Goal: Navigation & Orientation: Find specific page/section

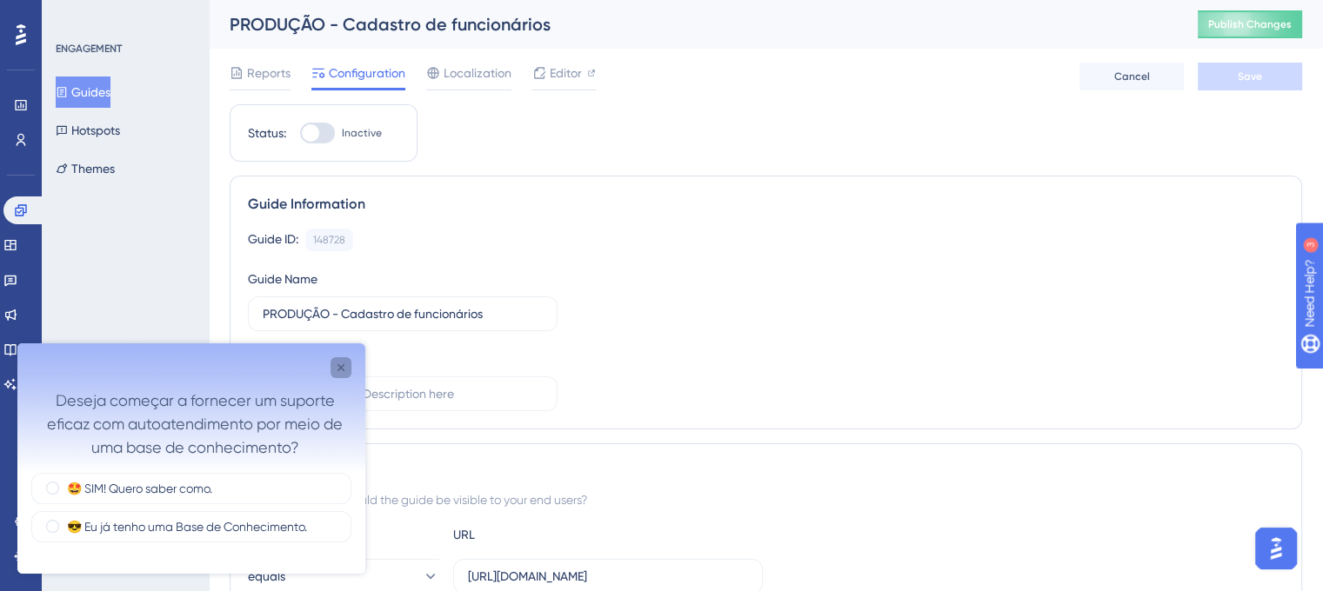
click at [344, 371] on icon "Close survey" at bounding box center [341, 368] width 14 height 14
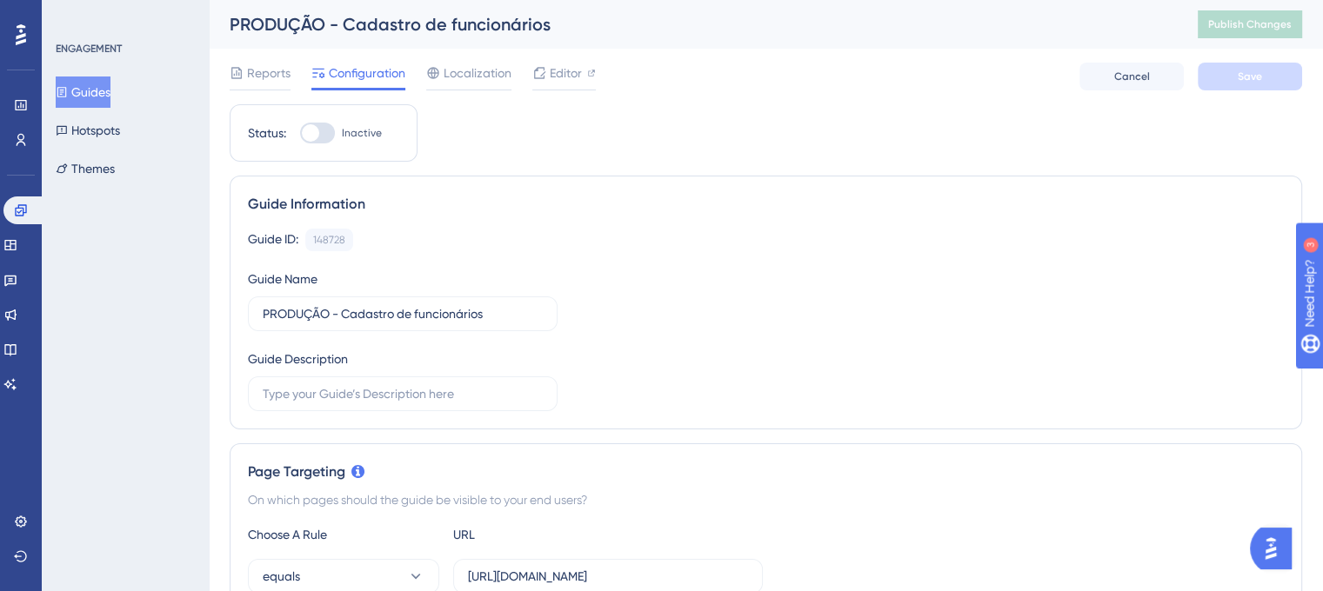
click at [58, 93] on button "Guides" at bounding box center [83, 92] width 55 height 31
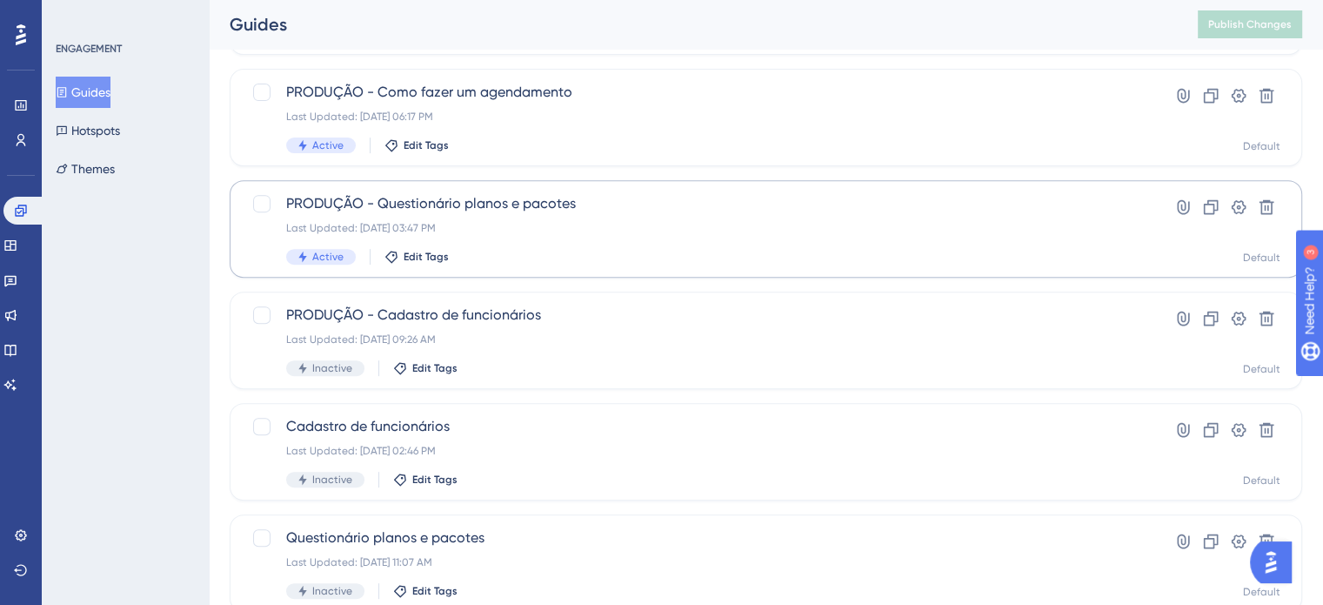
scroll to position [696, 0]
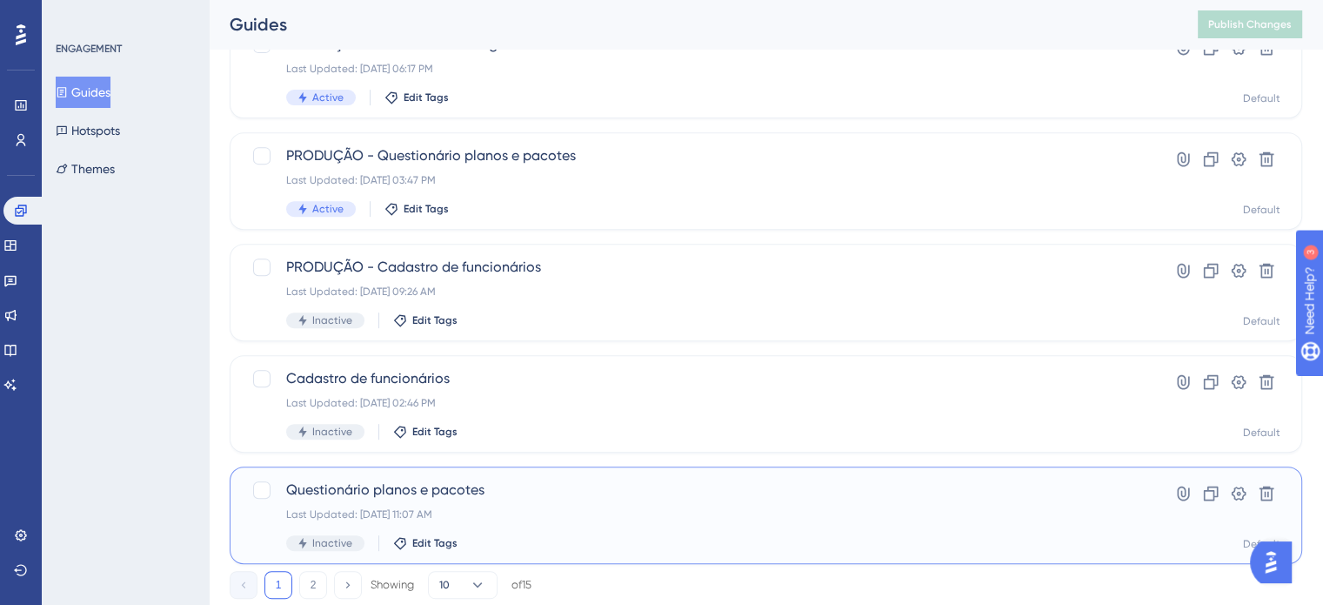
click at [502, 493] on span "Questionário planos e pacotes" at bounding box center [696, 489] width 820 height 21
